Goal: Task Accomplishment & Management: Complete application form

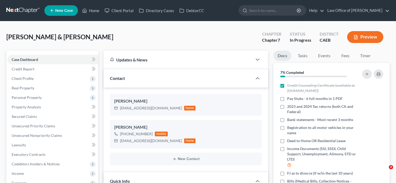
select select "9"
click at [249, 44] on div "[PERSON_NAME] & [PERSON_NAME] Upgraded Chapter Chapter 7 Status In Progress Dis…" at bounding box center [197, 39] width 383 height 23
click at [66, 12] on span "New Case" at bounding box center [64, 11] width 18 height 4
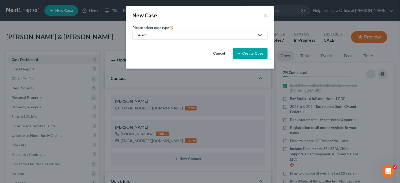
click at [195, 38] on div "Select..." at bounding box center [196, 35] width 118 height 5
click link "Bankruptcy"
select select "8"
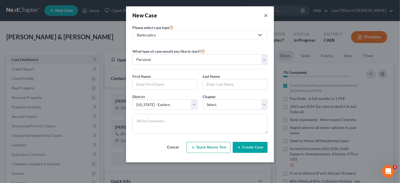
click button "×"
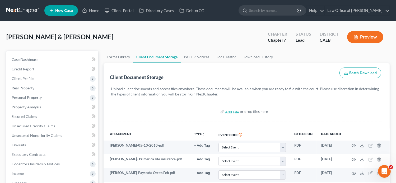
click at [69, 12] on span "New Case" at bounding box center [64, 11] width 18 height 4
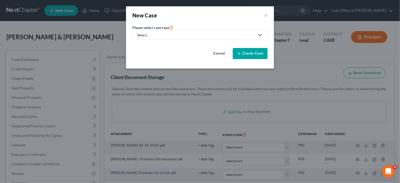
click at [194, 36] on div "Select..." at bounding box center [196, 35] width 118 height 5
click at [155, 46] on div "Bankruptcy" at bounding box center [146, 45] width 19 height 5
select select "8"
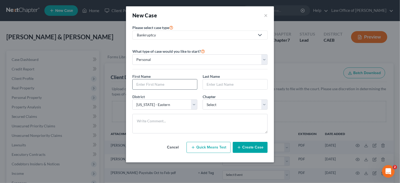
click at [173, 86] on input "text" at bounding box center [165, 85] width 64 height 10
paste input "Gustavo Salas and Antonio Sanchez"
type input "Gustavo Salas and Antonio Sanchez"
click at [224, 81] on input "text" at bounding box center [235, 85] width 64 height 10
paste input "Gustavo Salas and Antonio Sanchez"
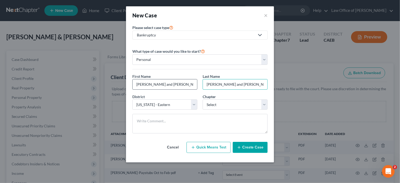
type input "Gustavo Salas and Antonio Sanchez"
drag, startPoint x: 150, startPoint y: 84, endPoint x: 205, endPoint y: 81, distance: 55.1
click at [205, 81] on div "First Name * Gustavo Salas and Antonio Sanchez Last Name * Gustavo Salas and An…" at bounding box center [200, 84] width 141 height 20
type input "Gustavo"
drag, startPoint x: 231, startPoint y: 84, endPoint x: 266, endPoint y: 89, distance: 35.2
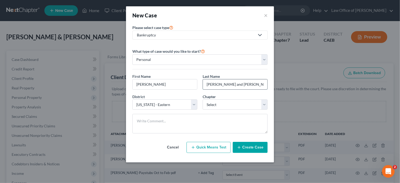
click at [266, 89] on input "Gustavo Salas and Antonio Sanchez" at bounding box center [235, 85] width 64 height 10
click at [221, 84] on input "Gustavo Salas" at bounding box center [235, 85] width 64 height 10
type input "Salas"
click at [233, 105] on select "Select 7 11 12 13" at bounding box center [235, 105] width 65 height 11
select select "0"
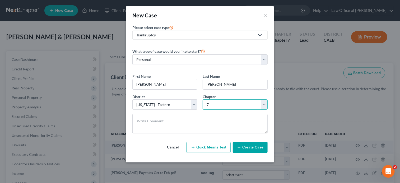
click at [203, 100] on select "Select 7 11 12 13" at bounding box center [235, 105] width 65 height 11
click at [246, 148] on button "Create Case" at bounding box center [250, 147] width 35 height 11
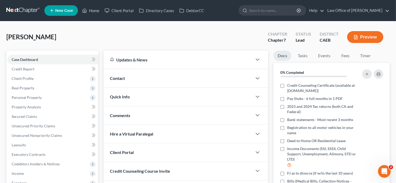
click at [128, 32] on div "Salas, Gustavo Upgraded Chapter Chapter 7 Status Lead District CAEB Preview" at bounding box center [197, 39] width 383 height 23
click at [347, 57] on link "Fees" at bounding box center [345, 56] width 17 height 10
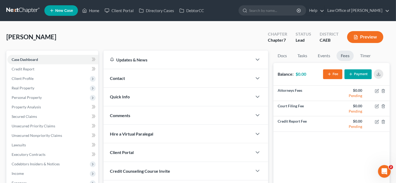
click at [331, 75] on icon "button" at bounding box center [329, 74] width 4 height 4
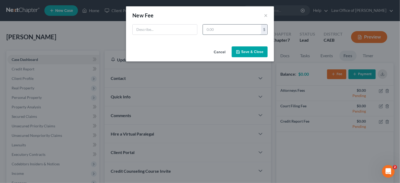
click at [229, 29] on input "text" at bounding box center [232, 30] width 58 height 10
type input "3"
type input "2,798"
click at [159, 31] on input "text" at bounding box center [165, 30] width 64 height 10
type input "[MEDICAL_DATA] Agreement"
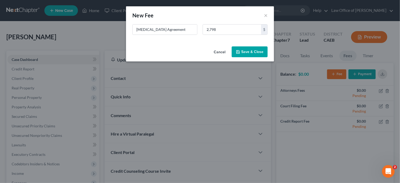
click at [249, 51] on button "Save & Close" at bounding box center [250, 52] width 36 height 11
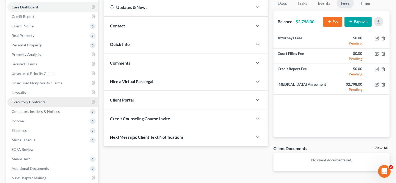
scroll to position [106, 0]
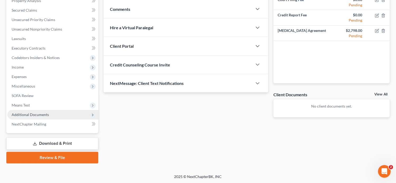
click at [45, 113] on span "Additional Documents" at bounding box center [30, 115] width 37 height 4
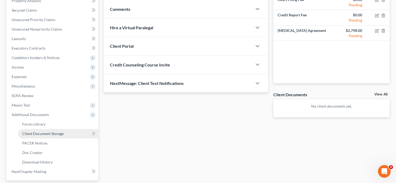
click at [54, 134] on span "Client Document Storage" at bounding box center [42, 134] width 41 height 4
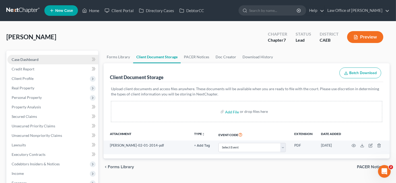
click at [27, 58] on span "Case Dashboard" at bounding box center [25, 59] width 27 height 4
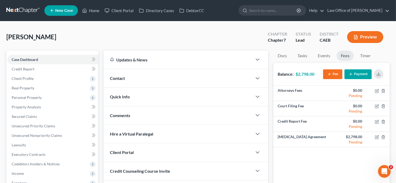
click at [143, 80] on div "Contact" at bounding box center [178, 78] width 149 height 18
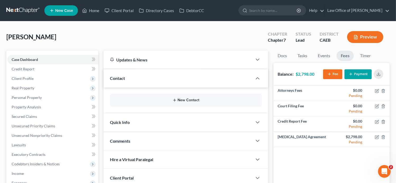
click at [175, 101] on icon "button" at bounding box center [175, 100] width 4 height 4
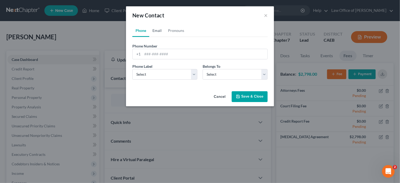
click at [155, 30] on link "Email" at bounding box center [157, 30] width 16 height 13
click at [166, 52] on input "email" at bounding box center [204, 54] width 125 height 10
paste input "gusaruiz@gmail.com"
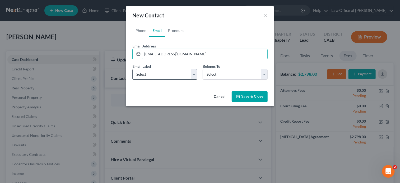
type input "gusaruiz@gmail.com"
click at [143, 79] on select "Select Home Work Other" at bounding box center [164, 74] width 65 height 11
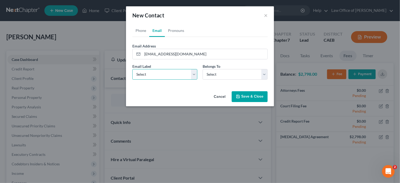
select select "0"
click at [132, 69] on select "Select Home Work Other" at bounding box center [164, 74] width 65 height 11
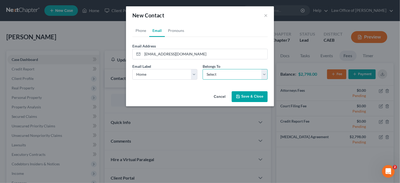
click at [218, 76] on select "Select Client Other" at bounding box center [235, 74] width 65 height 11
select select "0"
click at [203, 69] on select "Select Client Other" at bounding box center [235, 74] width 65 height 11
select select "0"
click at [140, 29] on link "Phone" at bounding box center [140, 30] width 17 height 13
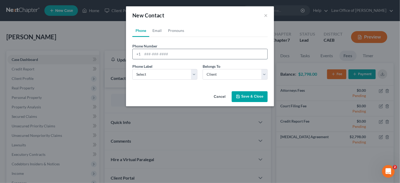
click at [155, 56] on input "tel" at bounding box center [204, 54] width 125 height 10
paste input "(209) 573-3137"
type input "(209) 573-3137"
click at [155, 74] on select "Select Mobile Home Work Other" at bounding box center [164, 74] width 65 height 11
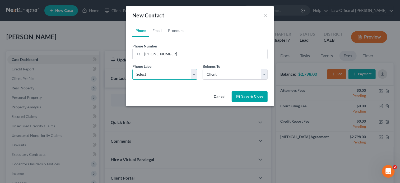
select select "0"
click at [132, 69] on select "Select Mobile Home Work Other" at bounding box center [164, 74] width 65 height 11
click at [246, 98] on button "Save & Close" at bounding box center [250, 96] width 36 height 11
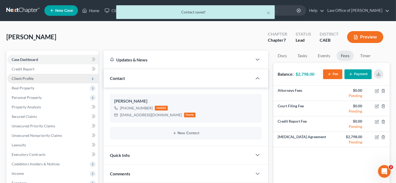
click at [34, 78] on span "Client Profile" at bounding box center [52, 79] width 91 height 10
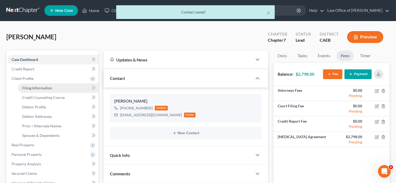
click at [48, 87] on span "Filing Information" at bounding box center [37, 88] width 30 height 4
select select "1"
select select "0"
select select "8"
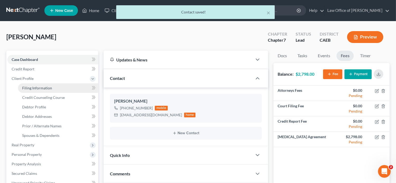
select select "4"
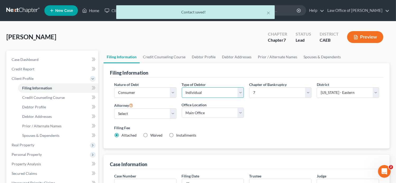
click at [200, 93] on select "Select Individual Joint" at bounding box center [213, 92] width 62 height 11
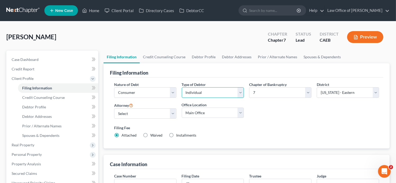
select select "1"
click at [182, 87] on select "Select Individual Joint" at bounding box center [213, 92] width 62 height 11
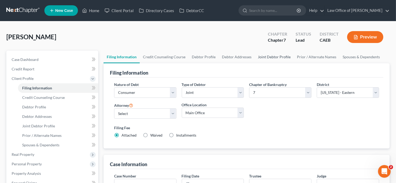
click at [277, 56] on link "Joint Debtor Profile" at bounding box center [274, 57] width 39 height 13
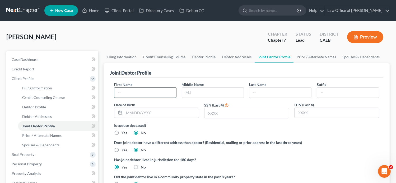
click at [155, 92] on input "text" at bounding box center [145, 93] width 62 height 10
paste input "Antonio Sanchez"
type input "Antonio Sanchez"
click at [295, 95] on input "text" at bounding box center [280, 93] width 62 height 10
paste input "Antonio Sanchez"
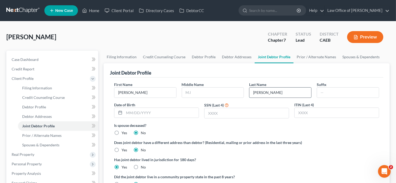
click at [268, 92] on input "Antonio Sanchez" at bounding box center [280, 93] width 62 height 10
type input "Sanchez"
click at [161, 92] on input "Antonio Sanchez" at bounding box center [145, 93] width 62 height 10
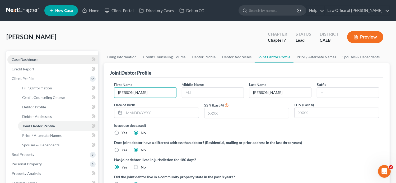
type input "Antonio"
click at [41, 63] on link "Case Dashboard" at bounding box center [52, 60] width 91 height 10
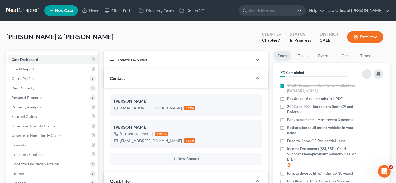
click at [68, 11] on span "New Case" at bounding box center [64, 11] width 18 height 4
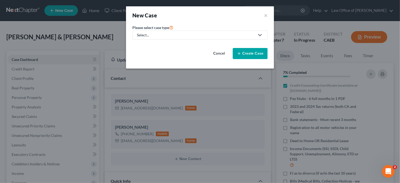
click at [179, 35] on div "Select..." at bounding box center [196, 35] width 118 height 5
click at [151, 45] on div "Bankruptcy" at bounding box center [146, 45] width 19 height 5
select select "8"
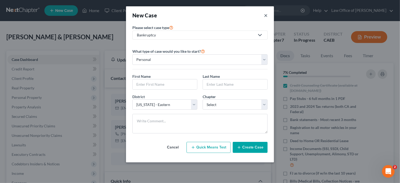
click at [267, 14] on button "×" at bounding box center [266, 15] width 4 height 7
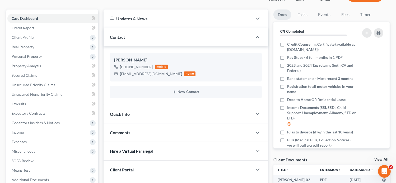
scroll to position [39, 0]
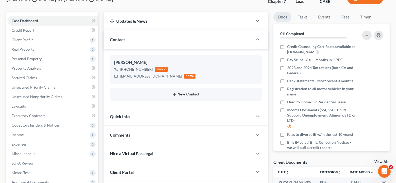
click at [177, 92] on icon "button" at bounding box center [175, 94] width 4 height 4
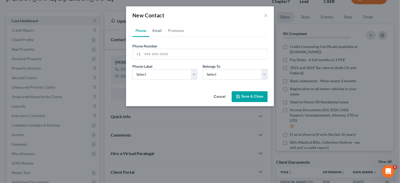
click at [161, 28] on link "Email" at bounding box center [157, 30] width 16 height 13
click at [175, 57] on input "email" at bounding box center [204, 54] width 125 height 10
paste input "anotnio9708@att.net"
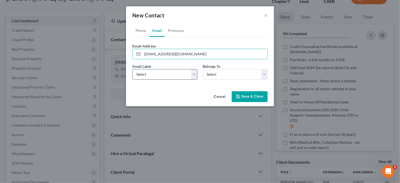
type input "anotnio9708@att.net"
click at [140, 76] on select "Select Home Work Other" at bounding box center [164, 74] width 65 height 11
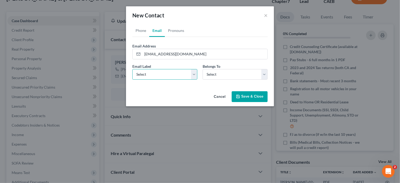
select select "0"
click at [132, 69] on select "Select Home Work Other" at bounding box center [164, 74] width 65 height 11
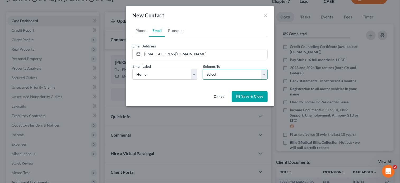
click at [237, 78] on select "Select Client Spouse Other" at bounding box center [235, 74] width 65 height 11
select select "1"
click at [203, 69] on select "Select Client Spouse Other" at bounding box center [235, 74] width 65 height 11
click at [246, 95] on button "Save & Close" at bounding box center [250, 96] width 36 height 11
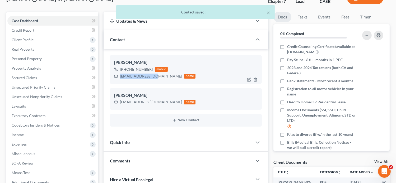
drag, startPoint x: 152, startPoint y: 76, endPoint x: 117, endPoint y: 74, distance: 35.7
click at [117, 74] on div "gusaruiz@gmail.com home" at bounding box center [155, 76] width 82 height 7
copy div "gusaruiz@gmail.com"
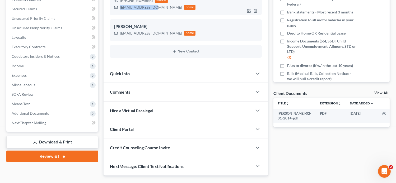
scroll to position [119, 0]
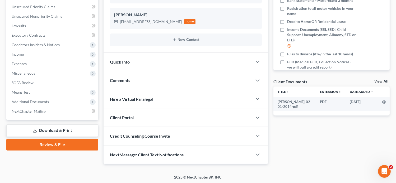
click at [148, 114] on div "Client Portal" at bounding box center [178, 118] width 149 height 18
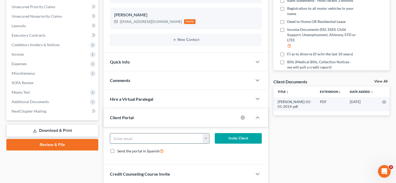
click at [153, 137] on input "email" at bounding box center [156, 139] width 93 height 10
paste input "gusaruiz@gmail.com"
type input "gusaruiz@gmail.com"
click at [238, 140] on button "Invite Client" at bounding box center [238, 138] width 47 height 11
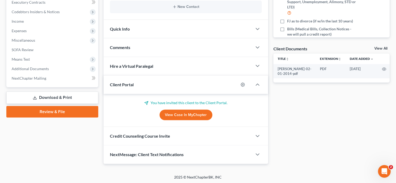
click at [168, 141] on div "Credit Counseling Course Invite" at bounding box center [178, 136] width 149 height 18
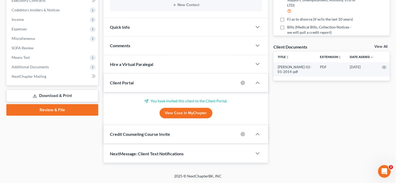
scroll to position [164, 0]
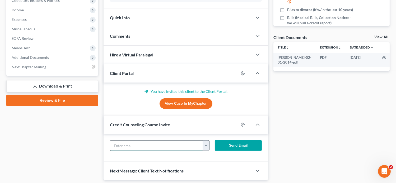
click at [153, 142] on input "text" at bounding box center [156, 146] width 93 height 10
paste input "gusaruiz@gmail.com"
type input "gusaruiz@gmail.com"
click at [239, 141] on button "Send Email" at bounding box center [238, 146] width 47 height 11
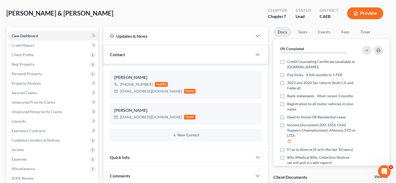
scroll to position [0, 0]
